Goal: Task Accomplishment & Management: Manage account settings

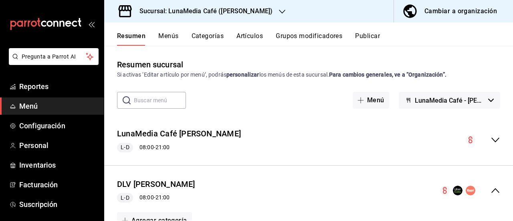
scroll to position [759, 0]
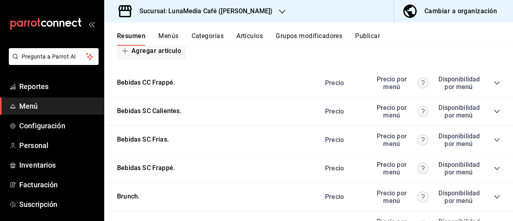
click at [268, 14] on div "Sucursal: LunaMedia Café ([PERSON_NAME])" at bounding box center [200, 11] width 178 height 22
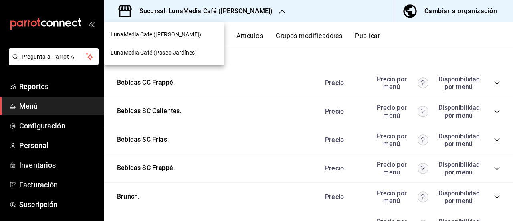
click at [152, 50] on span "LunaMedia Café (Paseo Jardínes)" at bounding box center [154, 53] width 86 height 8
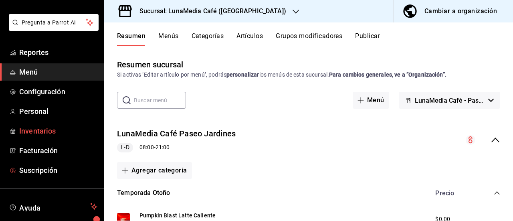
scroll to position [40, 0]
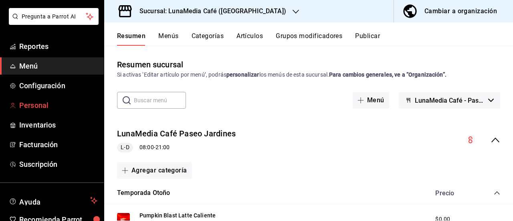
click at [29, 106] on span "Personal" at bounding box center [58, 105] width 78 height 11
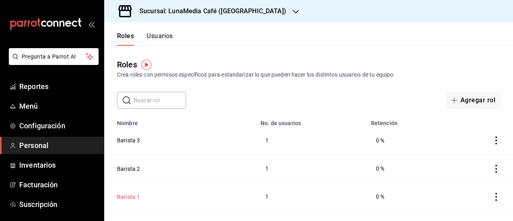
click at [127, 195] on button "Barista 1" at bounding box center [128, 197] width 23 height 8
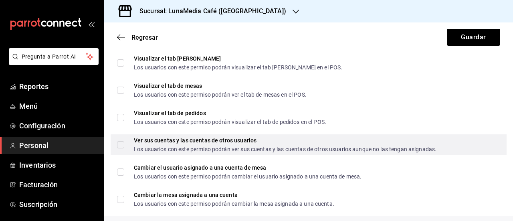
scroll to position [1123, 0]
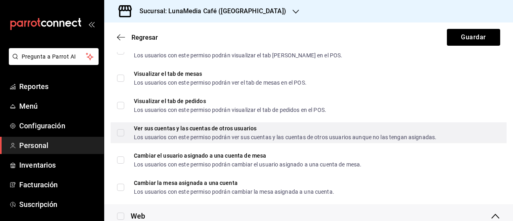
click at [114, 130] on div "Ver sus cuentas y las cuentas de otros usuarios Los usuarios con este permiso p…" at bounding box center [309, 132] width 396 height 21
checkbox input "true"
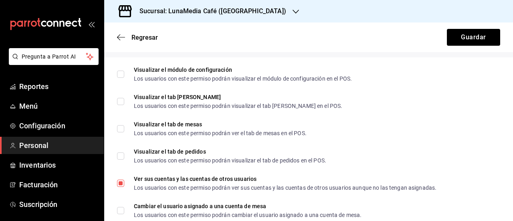
scroll to position [1083, 0]
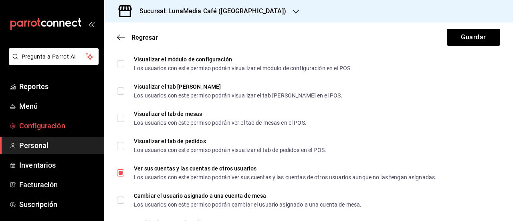
click at [49, 120] on span "Configuración" at bounding box center [58, 125] width 78 height 11
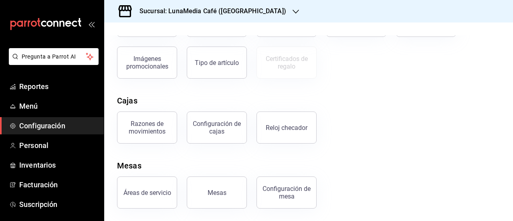
scroll to position [185, 0]
click at [225, 125] on div "Configuración de cajas" at bounding box center [217, 127] width 50 height 15
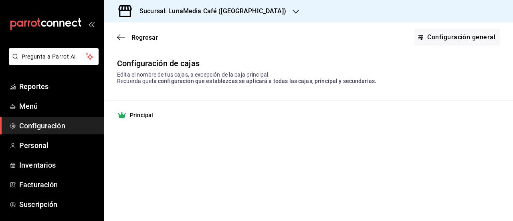
click at [152, 117] on strong "Principal" at bounding box center [141, 115] width 23 height 8
click at [132, 114] on strong "Principal" at bounding box center [141, 115] width 23 height 8
click at [471, 38] on link "Configuración general" at bounding box center [458, 37] width 86 height 17
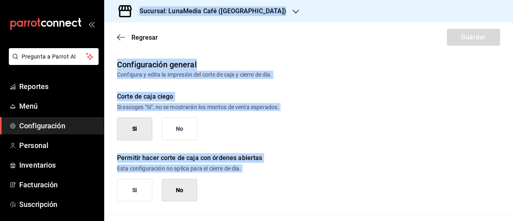
click at [332, 134] on div "Si No" at bounding box center [309, 129] width 384 height 23
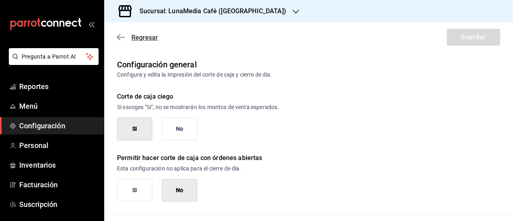
click at [122, 36] on icon "button" at bounding box center [121, 37] width 8 height 7
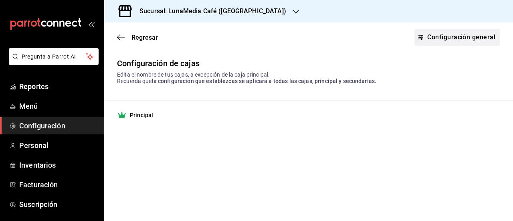
click at [463, 34] on link "Configuración general" at bounding box center [458, 37] width 86 height 17
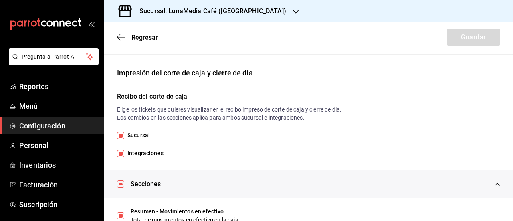
scroll to position [160, 0]
click at [53, 124] on span "Configuración" at bounding box center [58, 125] width 78 height 11
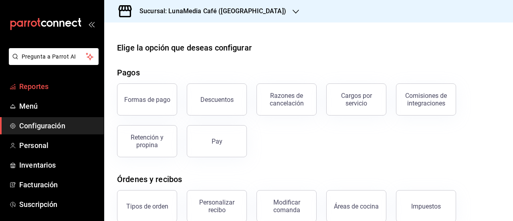
click at [44, 83] on span "Reportes" at bounding box center [58, 86] width 78 height 11
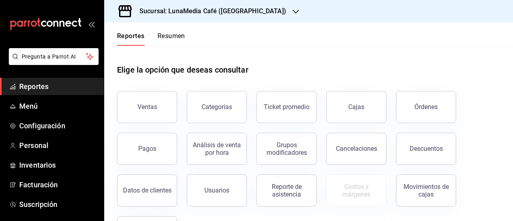
click at [173, 30] on div "Reportes Resumen" at bounding box center [144, 33] width 81 height 23
click at [170, 36] on button "Resumen" at bounding box center [172, 39] width 28 height 14
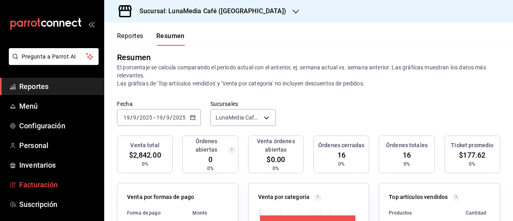
scroll to position [80, 0]
